Goal: Task Accomplishment & Management: Manage account settings

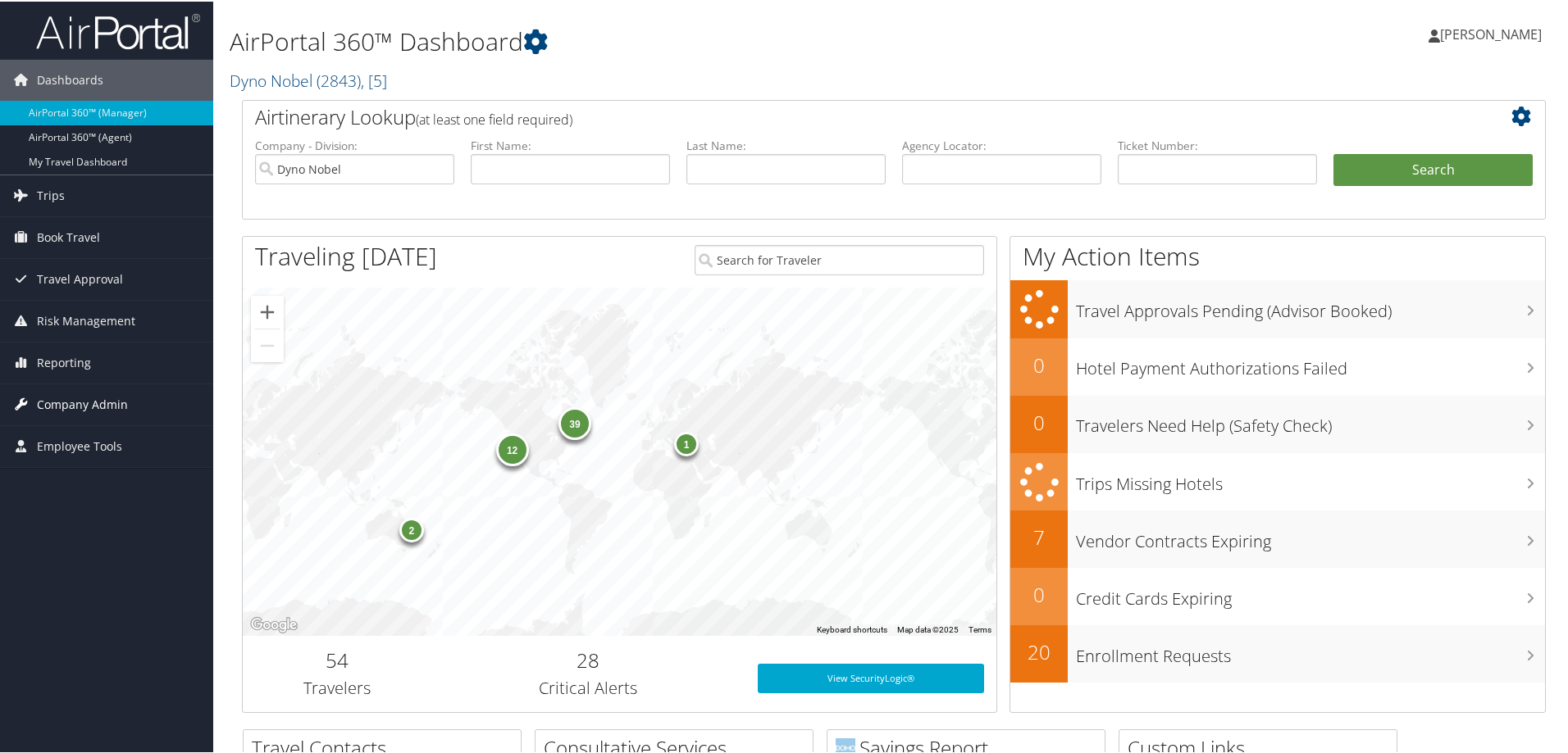
click at [76, 402] on span "Company Admin" at bounding box center [82, 403] width 91 height 41
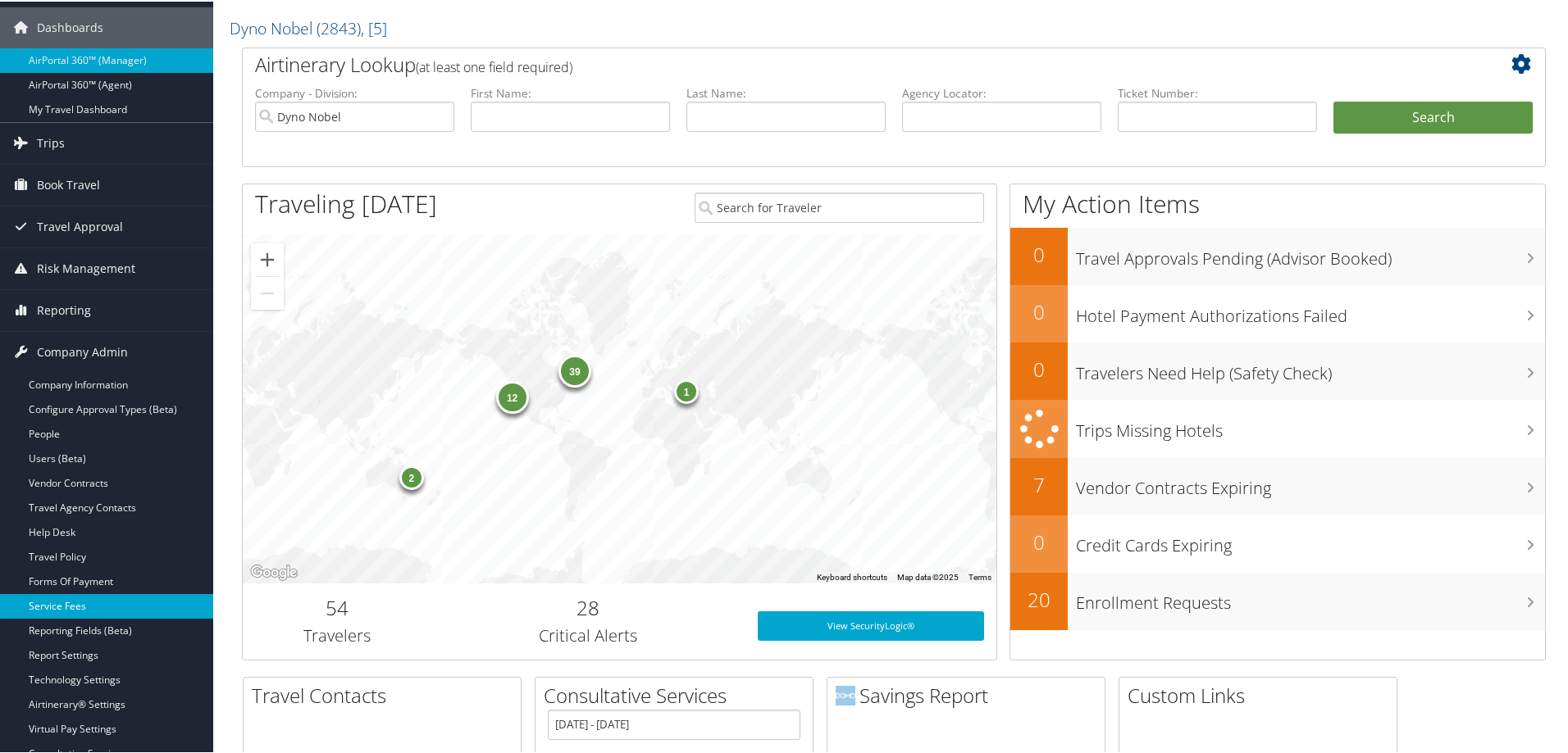
scroll to position [82, 0]
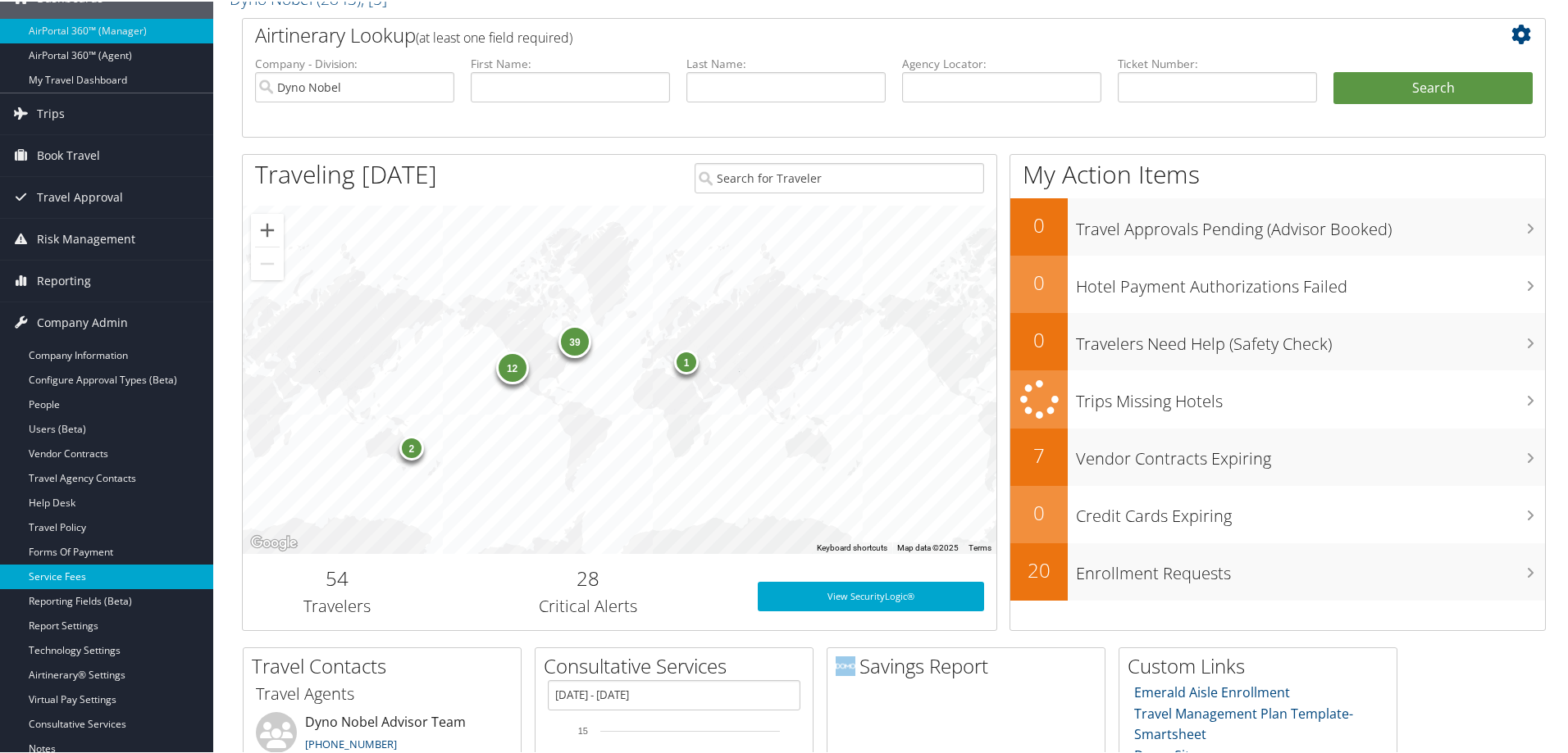
click at [85, 577] on link "Service Fees" at bounding box center [107, 576] width 213 height 25
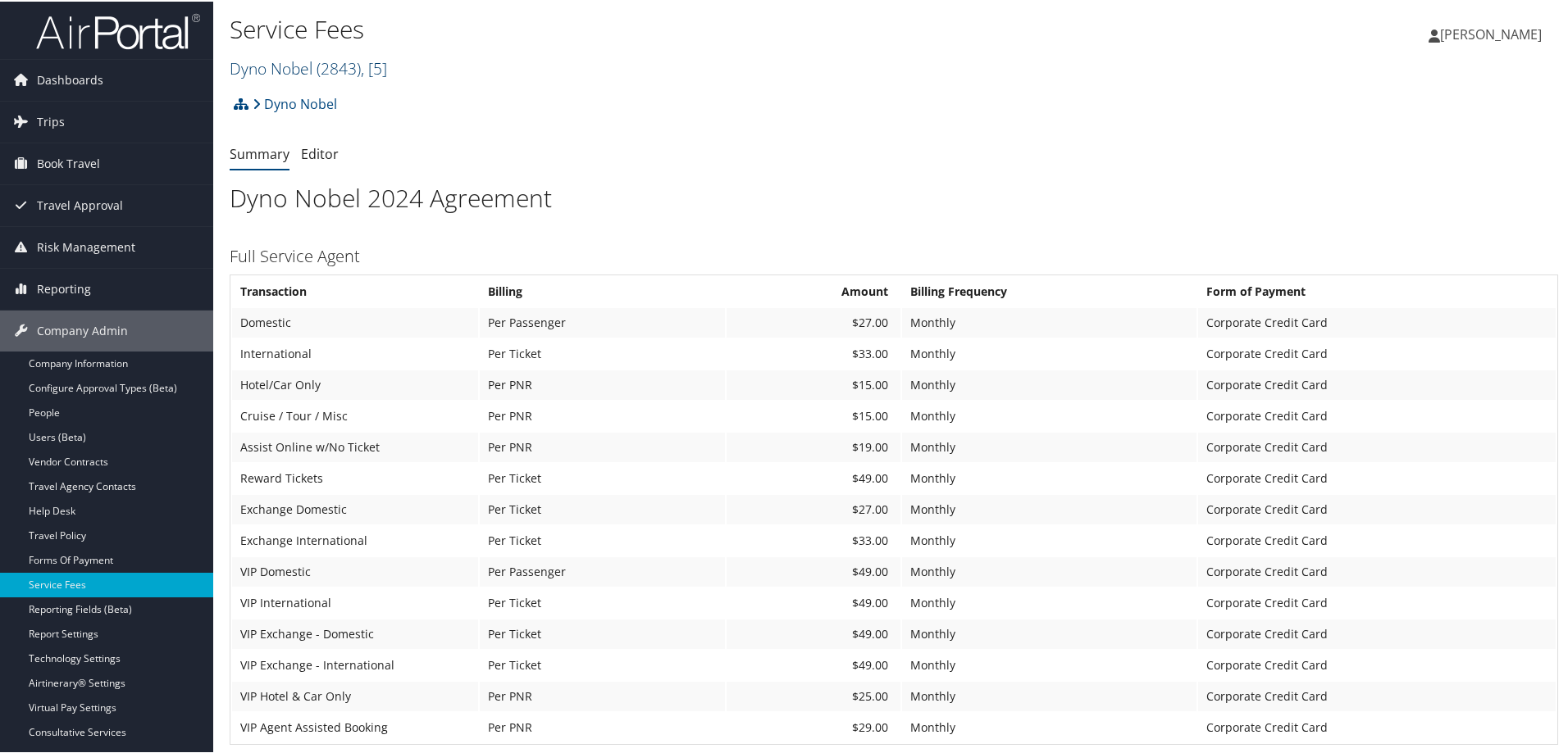
click at [321, 62] on span "( 2843 )" at bounding box center [338, 66] width 44 height 22
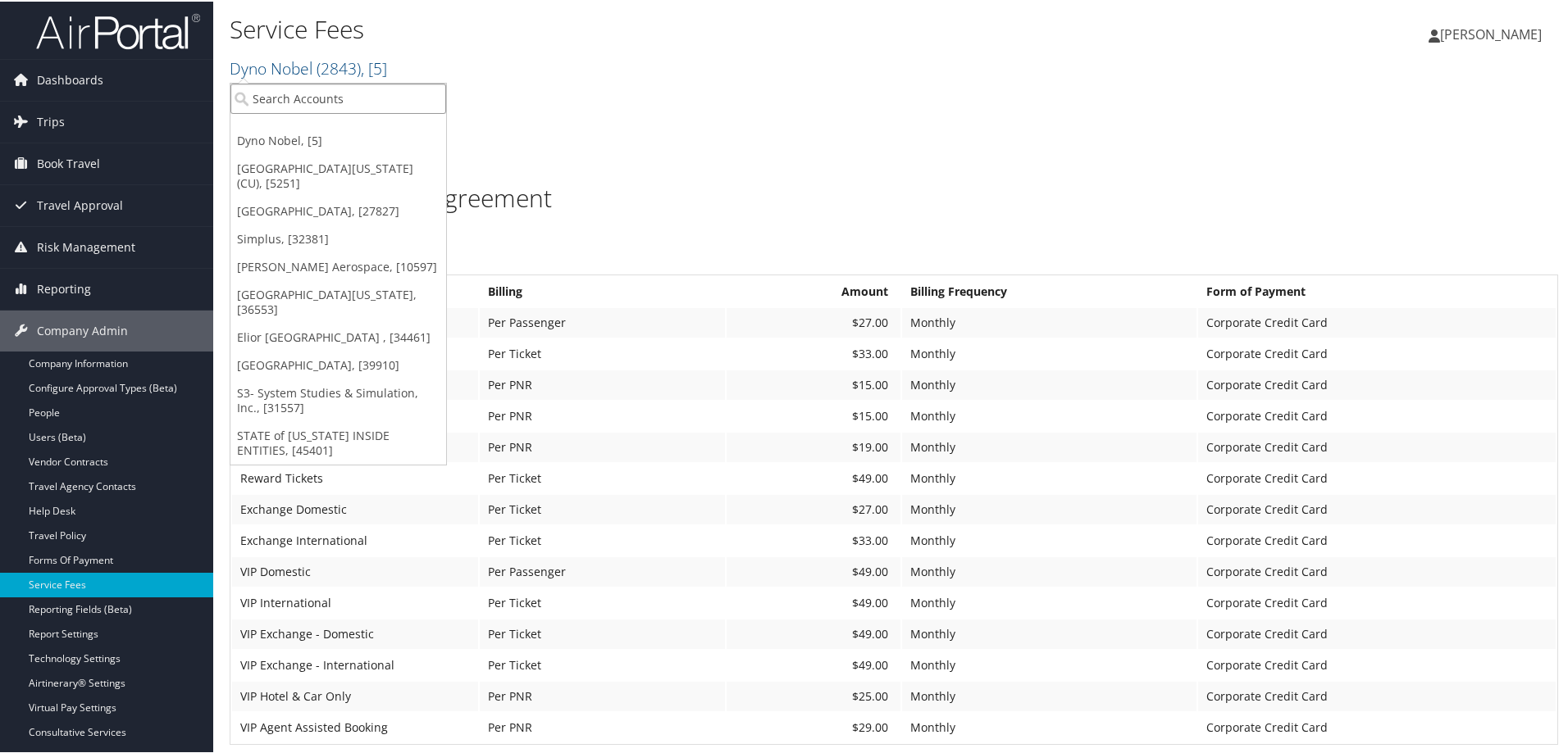
click at [309, 91] on input "search" at bounding box center [338, 97] width 215 height 30
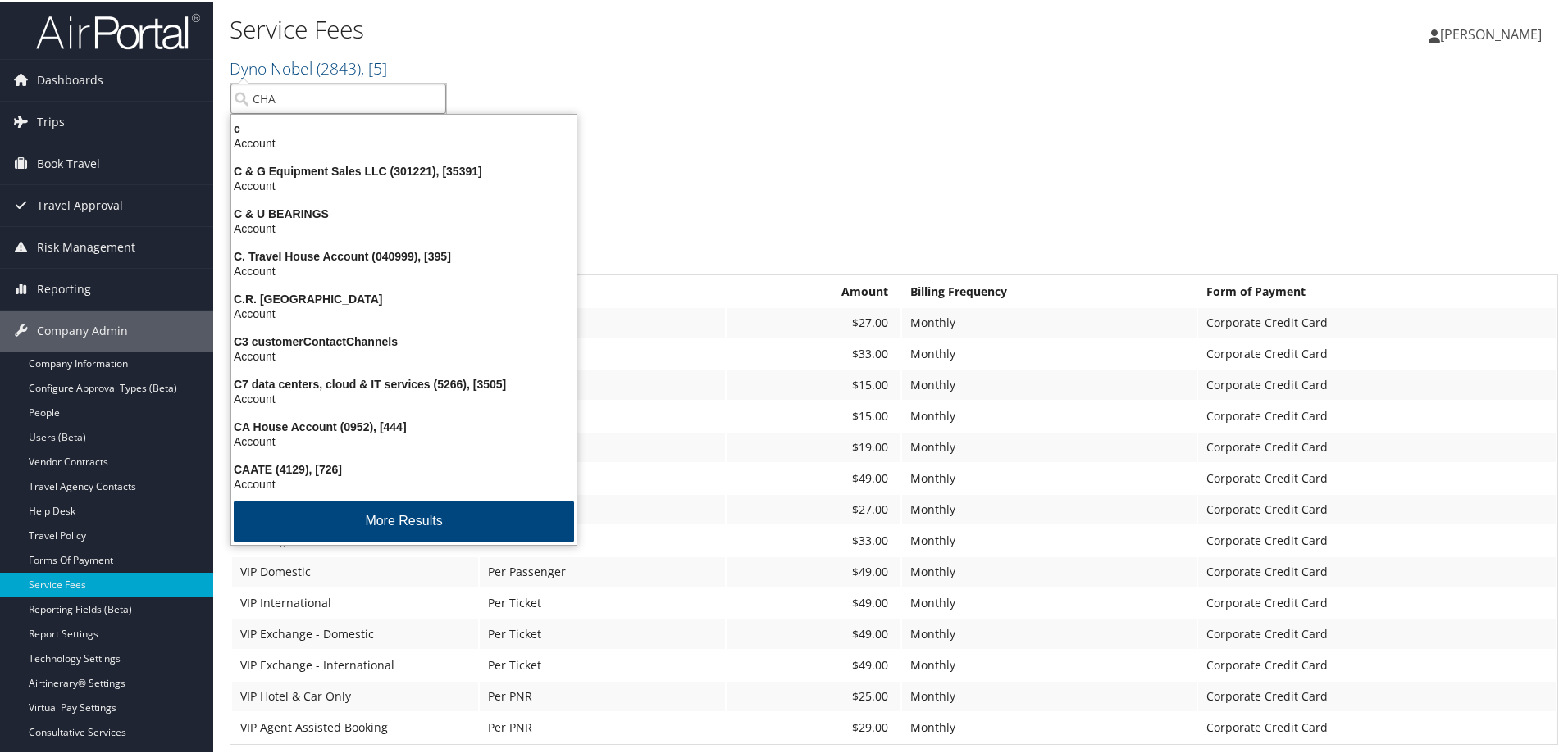
type input "CHAP"
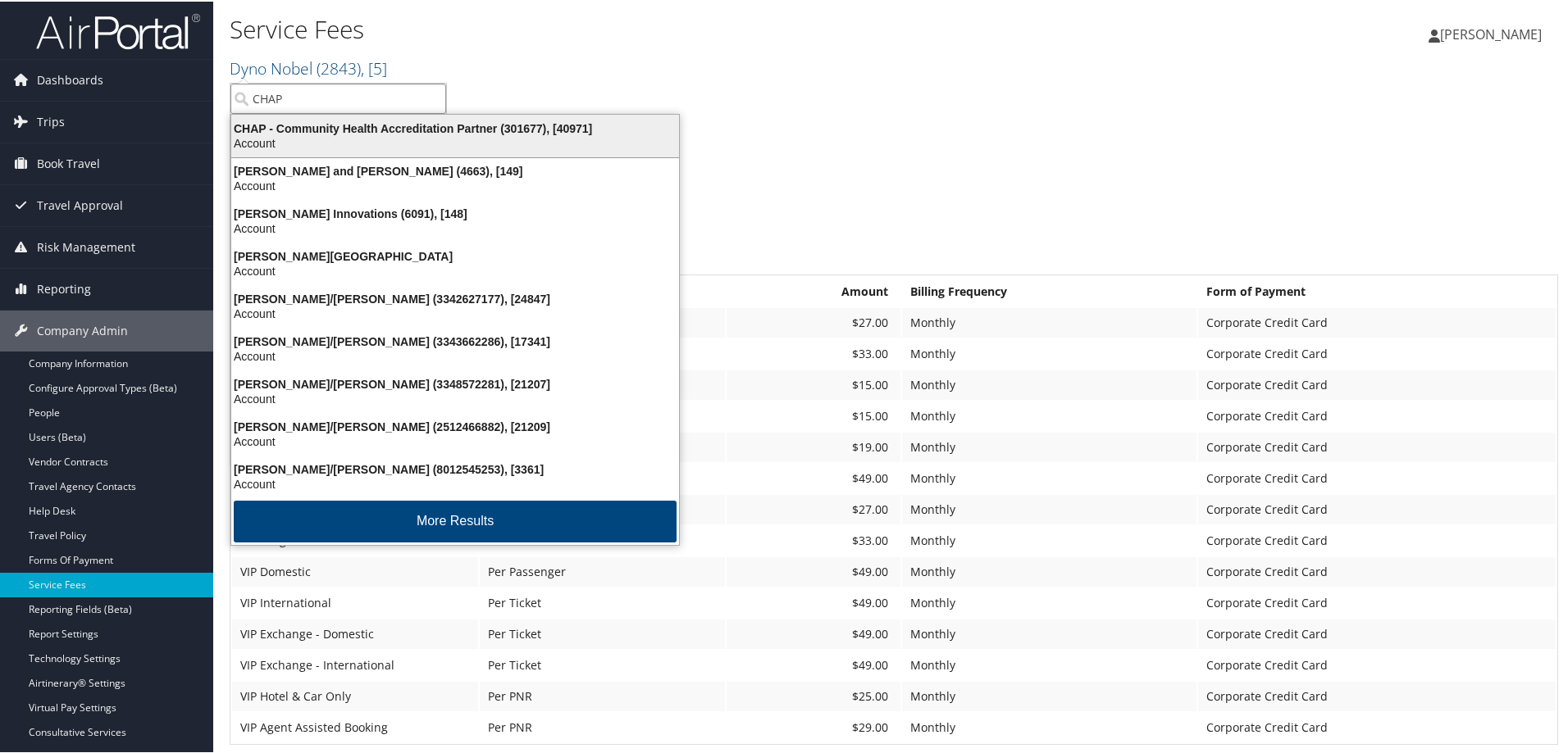
click at [318, 124] on div "CHAP - Community Health Accreditation Partner (301677), [40971]" at bounding box center [455, 127] width 467 height 15
